Goal: Check status: Verify the current state of an ongoing process or item

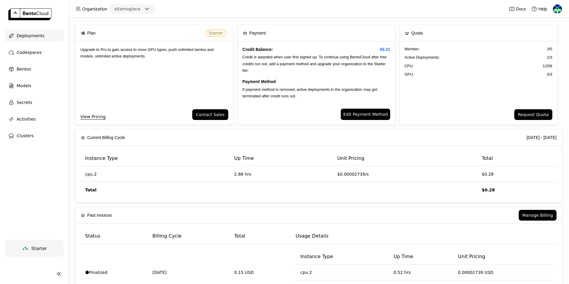
click at [25, 39] on span "Deployments" at bounding box center [31, 35] width 28 height 7
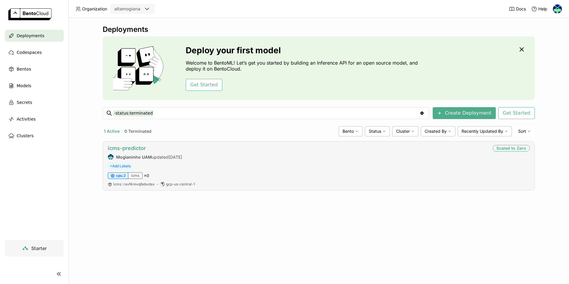
click at [133, 147] on link "icms-predictor" at bounding box center [127, 148] width 38 height 6
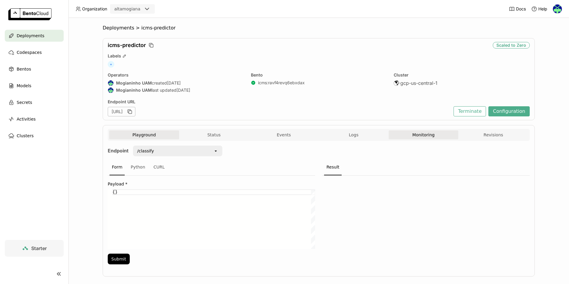
click at [413, 137] on button "Monitoring" at bounding box center [424, 134] width 70 height 9
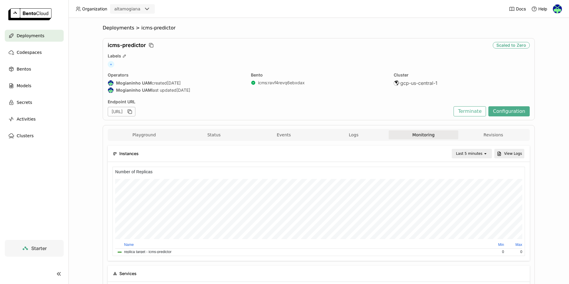
scroll to position [87, 204]
click at [471, 152] on div "Last 5 minutes" at bounding box center [469, 154] width 26 height 6
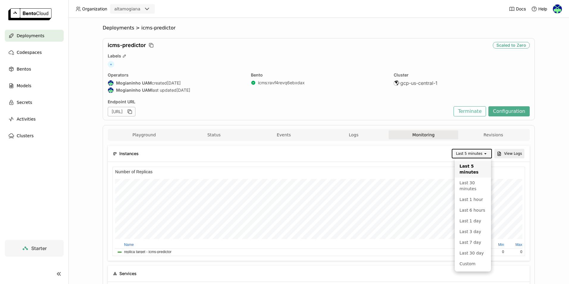
scroll to position [87, 410]
click at [473, 213] on div "Last 6 hours" at bounding box center [473, 210] width 27 height 6
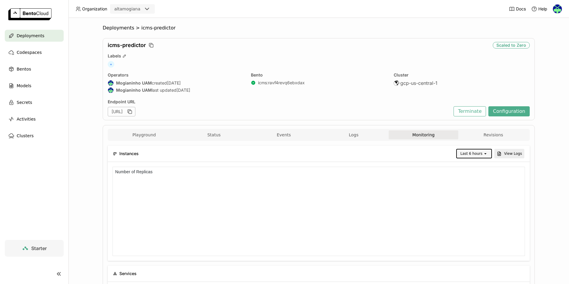
scroll to position [0, 0]
click at [469, 152] on div "Last 6 hours" at bounding box center [471, 154] width 22 height 6
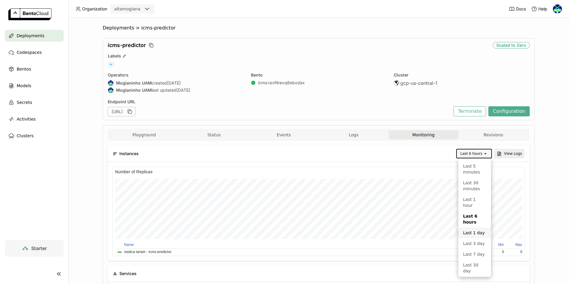
click at [472, 234] on div "Last 1 day" at bounding box center [474, 233] width 23 height 6
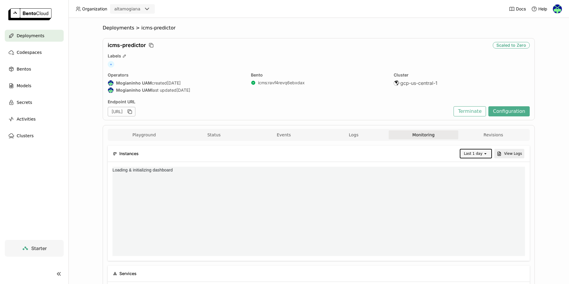
click at [316, 155] on div "Last 1 day open View Logs" at bounding box center [335, 154] width 380 height 10
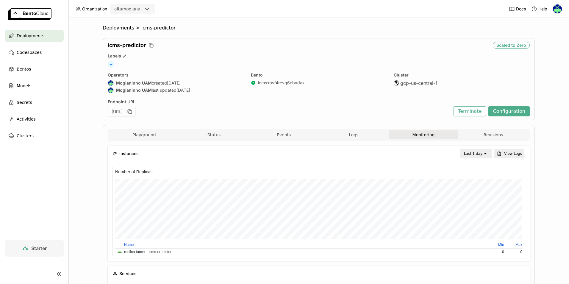
click at [475, 155] on div "Last 1 day" at bounding box center [473, 154] width 18 height 6
click at [476, 222] on div "Last 3 day" at bounding box center [476, 223] width 20 height 12
